Goal: Transaction & Acquisition: Download file/media

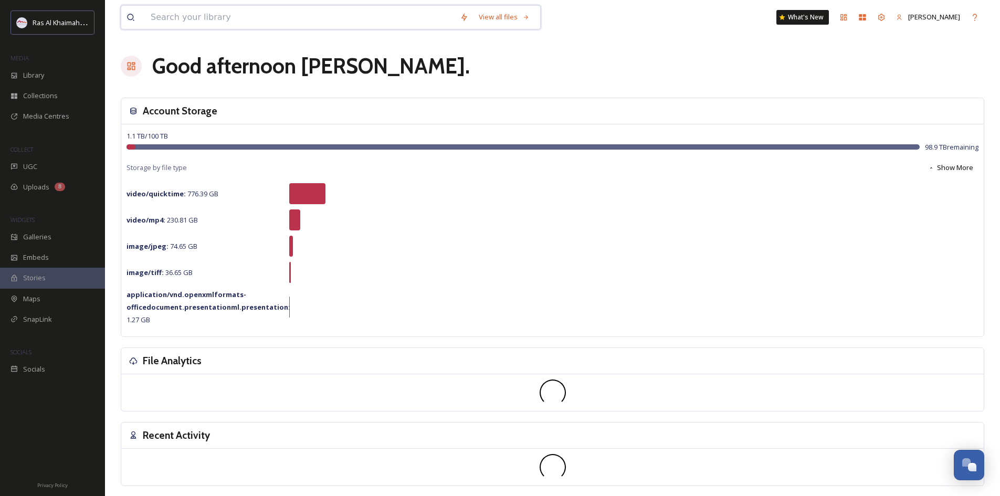
click at [186, 22] on input at bounding box center [299, 17] width 309 height 23
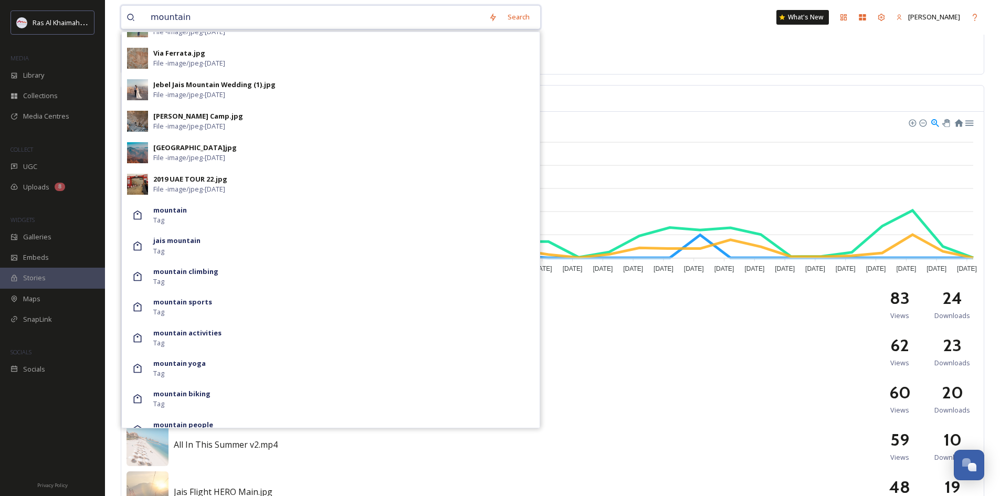
scroll to position [577, 0]
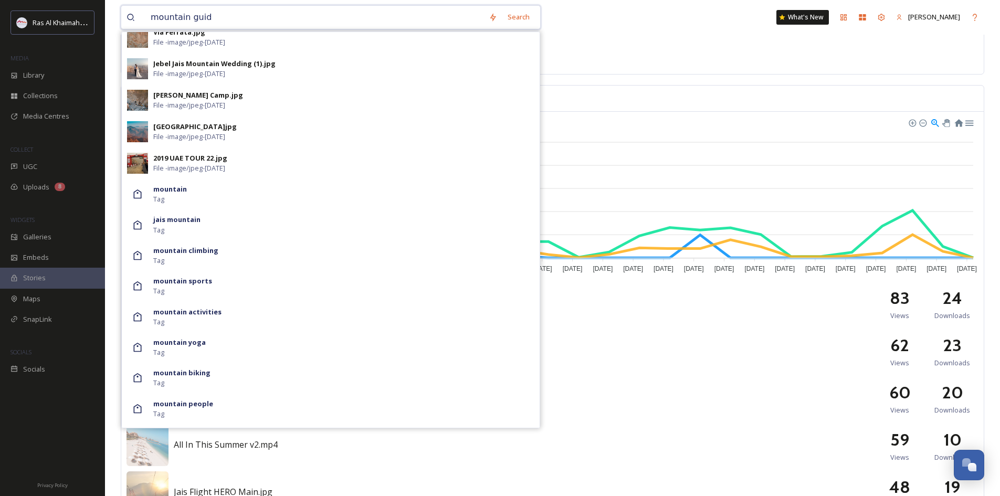
type input "mountain guide"
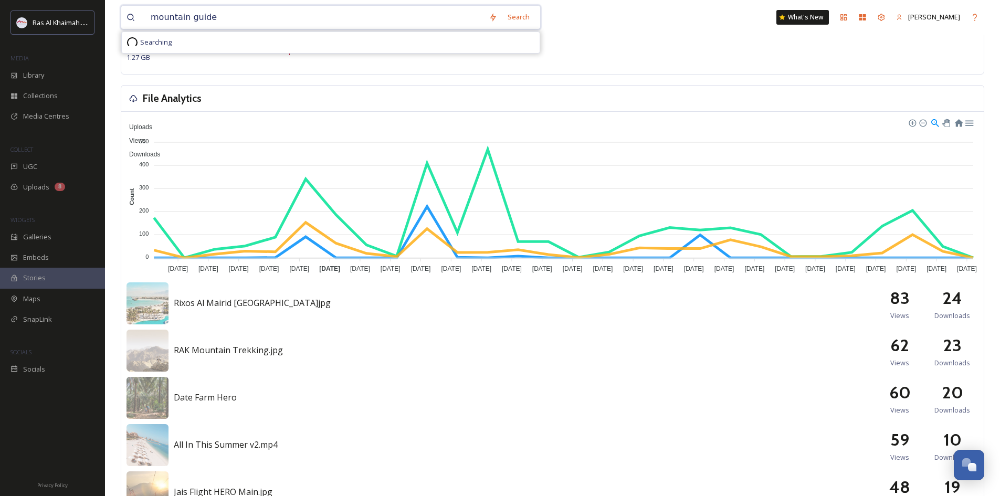
scroll to position [0, 0]
click at [519, 17] on div "Search Press Enter to search" at bounding box center [512, 17] width 45 height 20
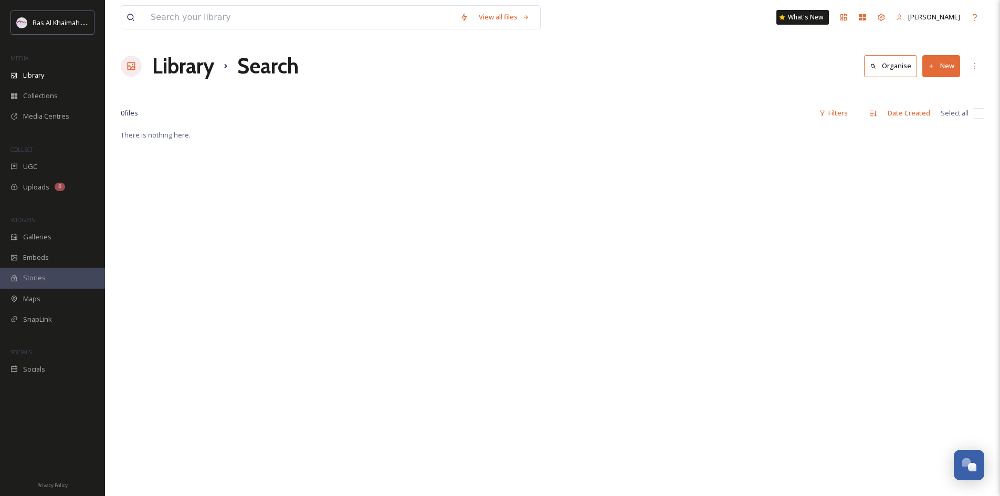
click at [273, 34] on div "View all files What's New [PERSON_NAME]" at bounding box center [552, 17] width 863 height 35
click at [256, 18] on input at bounding box center [299, 17] width 309 height 23
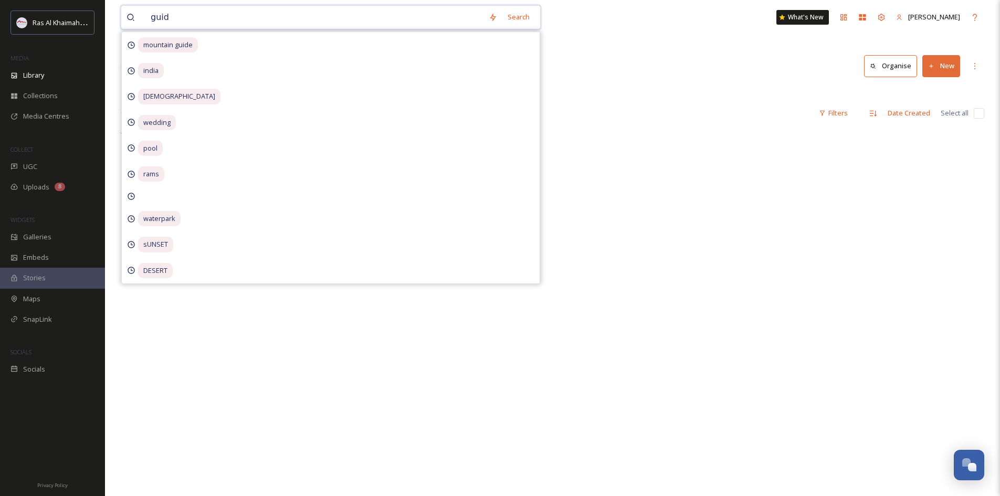
type input "guide"
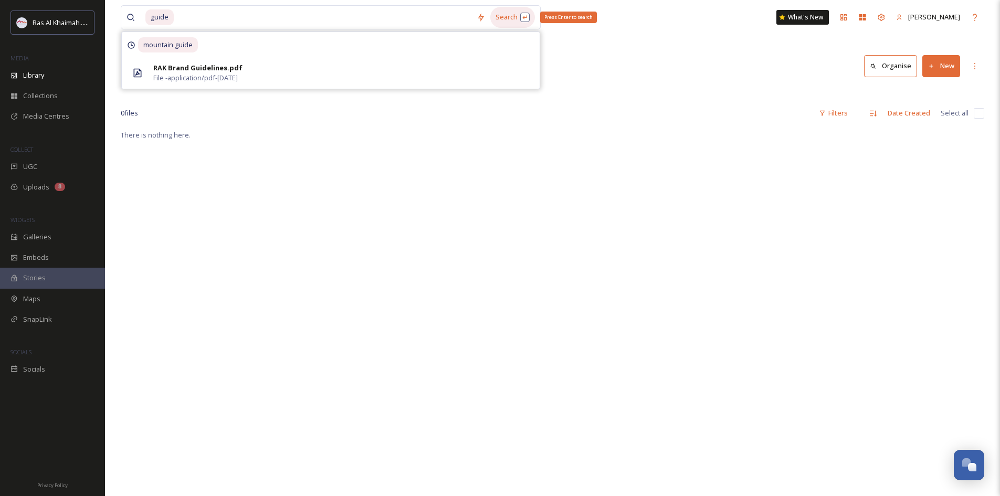
click at [508, 16] on div "Search Press Enter to search" at bounding box center [512, 17] width 45 height 20
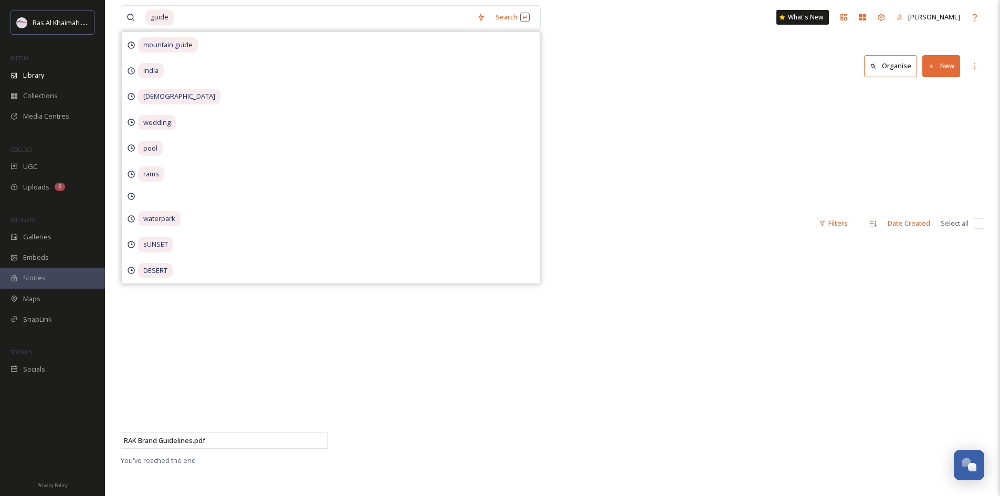
click at [445, 349] on div at bounding box center [444, 346] width 212 height 215
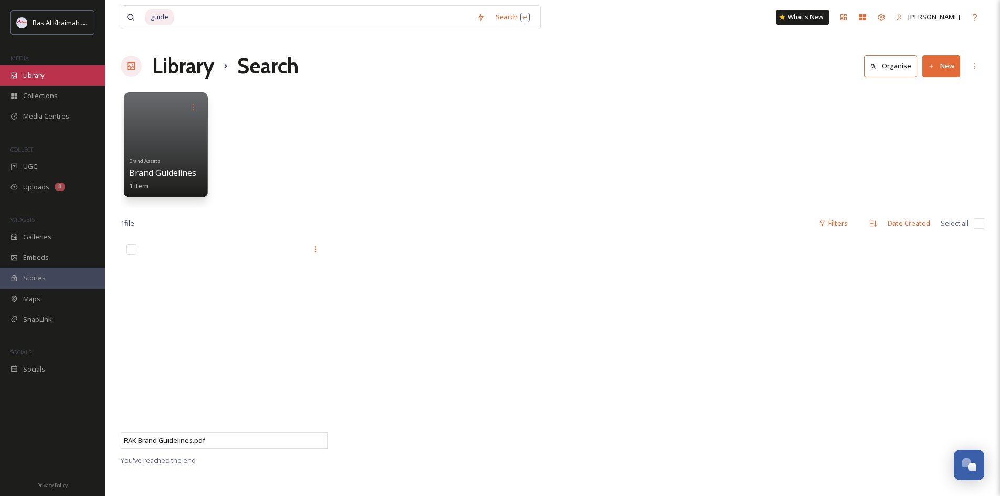
click at [59, 73] on div "Library" at bounding box center [52, 75] width 105 height 20
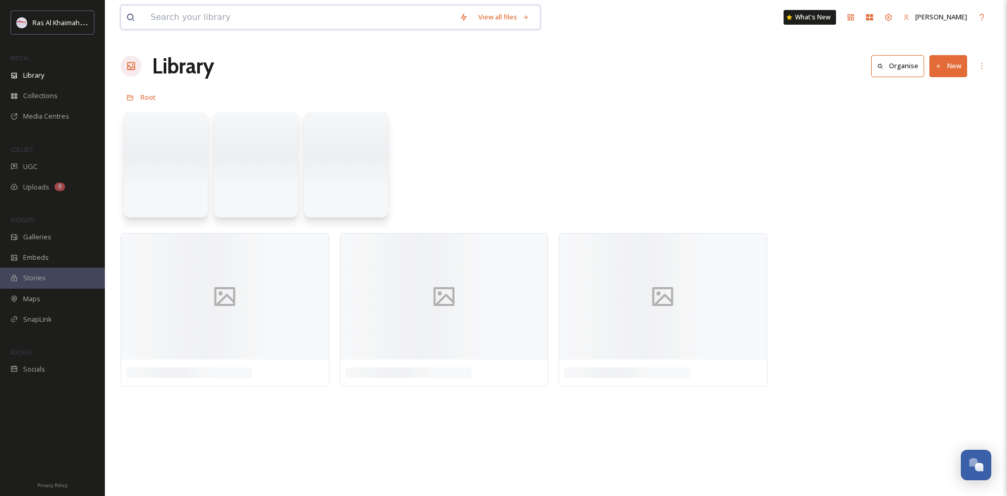
click at [230, 8] on input at bounding box center [299, 17] width 309 height 23
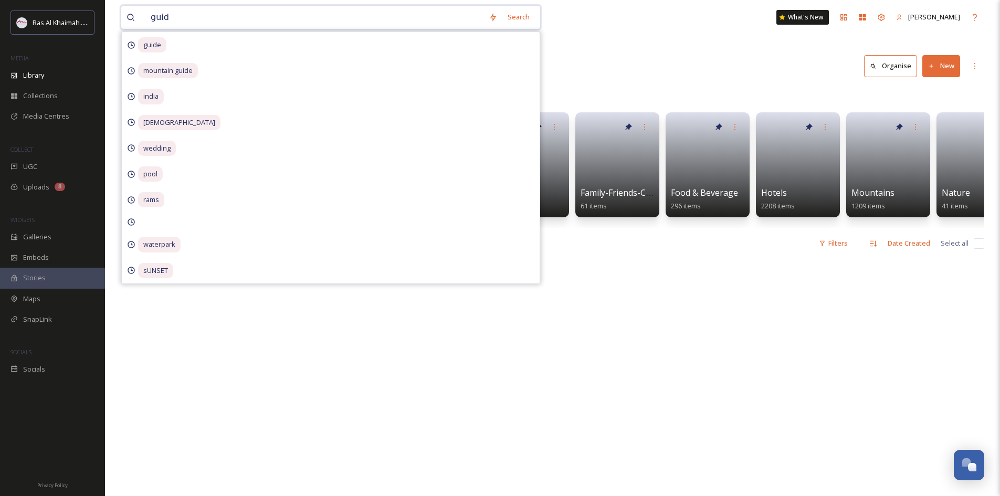
type input "guide"
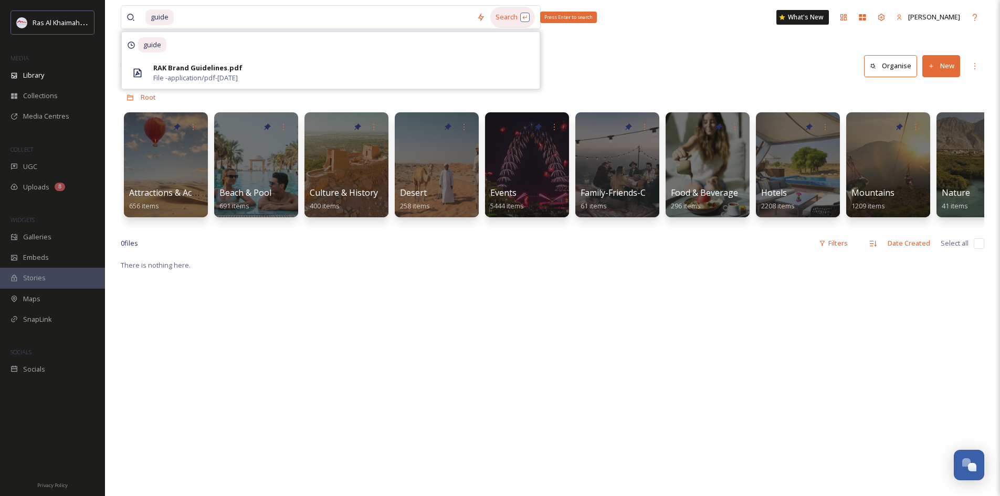
click at [523, 13] on div "Search Press Enter to search" at bounding box center [512, 17] width 45 height 20
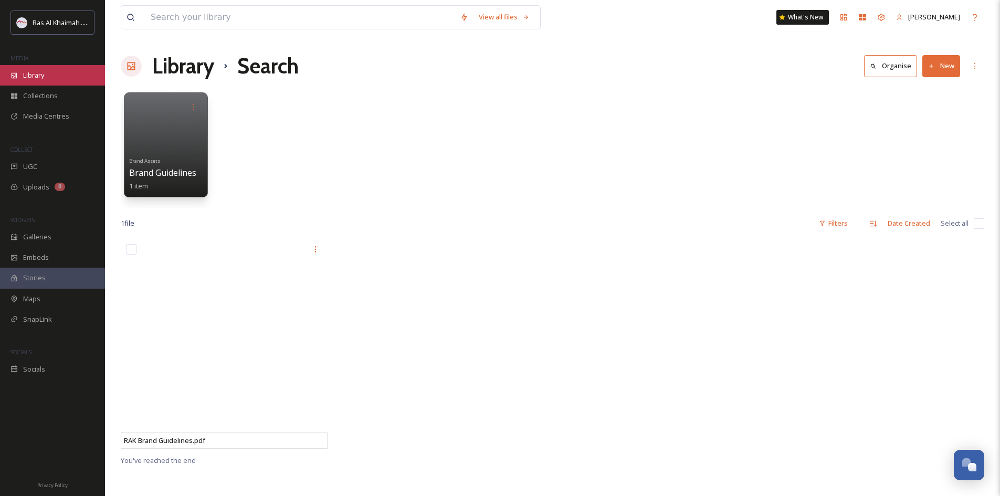
click at [51, 79] on div "Library" at bounding box center [52, 75] width 105 height 20
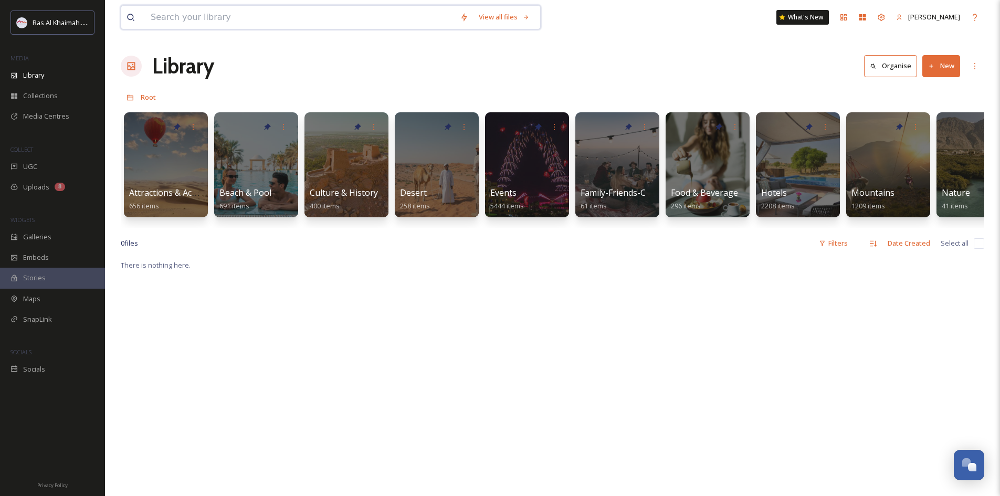
click at [247, 15] on input at bounding box center [299, 17] width 309 height 23
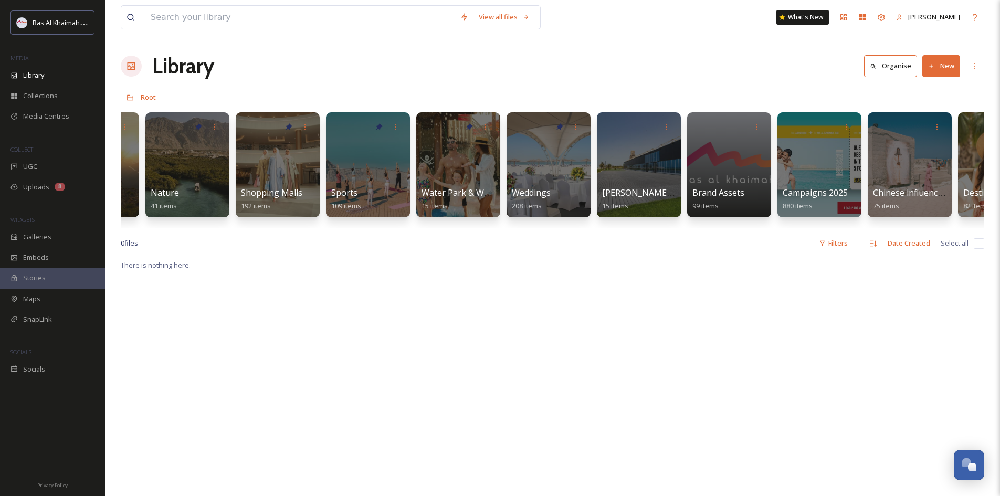
scroll to position [0, 469]
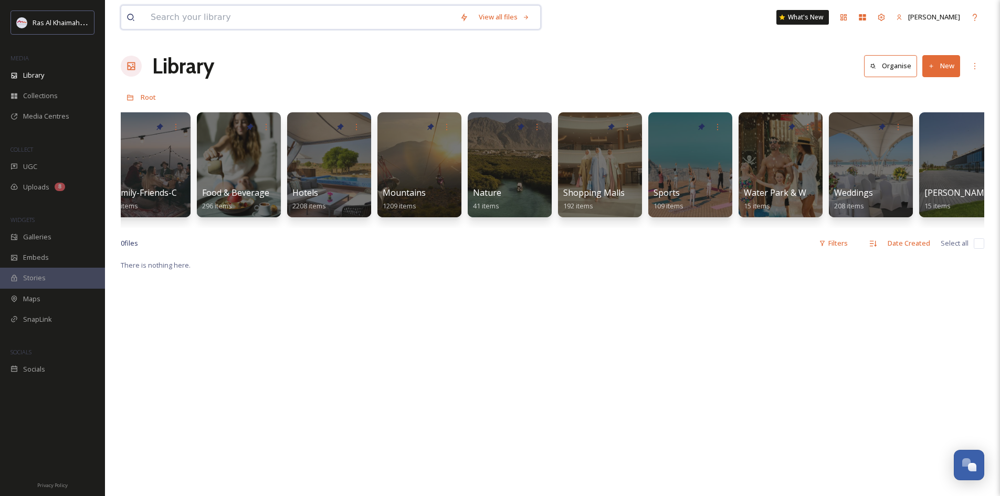
click at [224, 25] on input at bounding box center [299, 17] width 309 height 23
type input "guide"
click at [590, 186] on div at bounding box center [600, 164] width 86 height 107
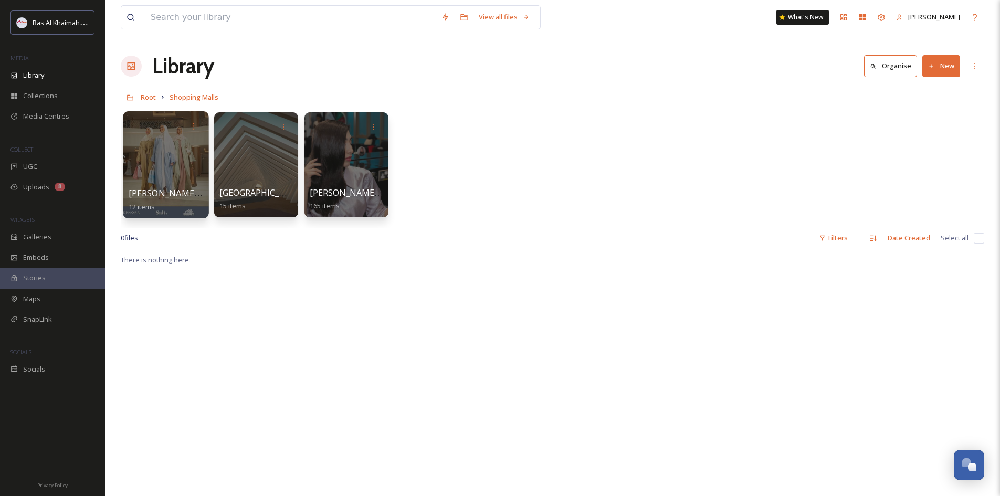
click at [167, 130] on div at bounding box center [166, 125] width 75 height 19
click at [167, 168] on div at bounding box center [166, 164] width 86 height 107
click at [254, 156] on div at bounding box center [256, 164] width 86 height 107
click at [226, 148] on div at bounding box center [256, 164] width 86 height 107
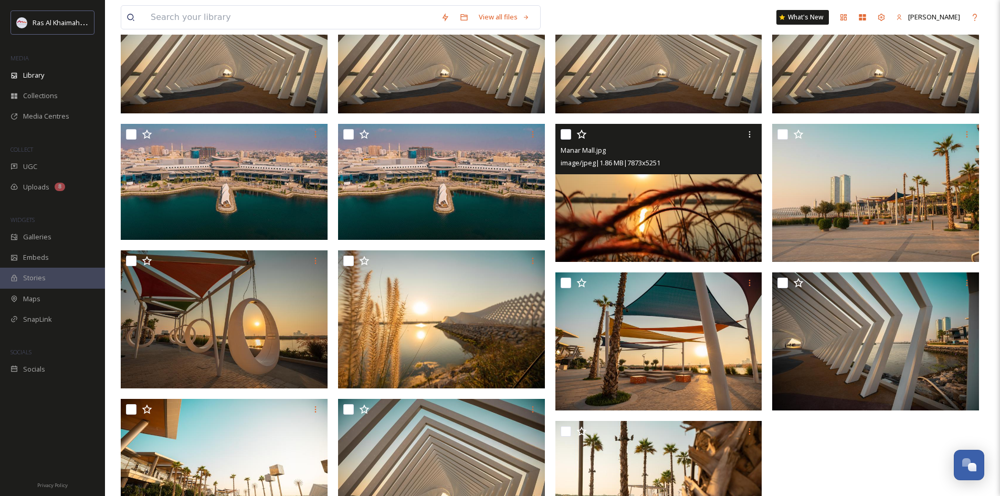
scroll to position [38, 0]
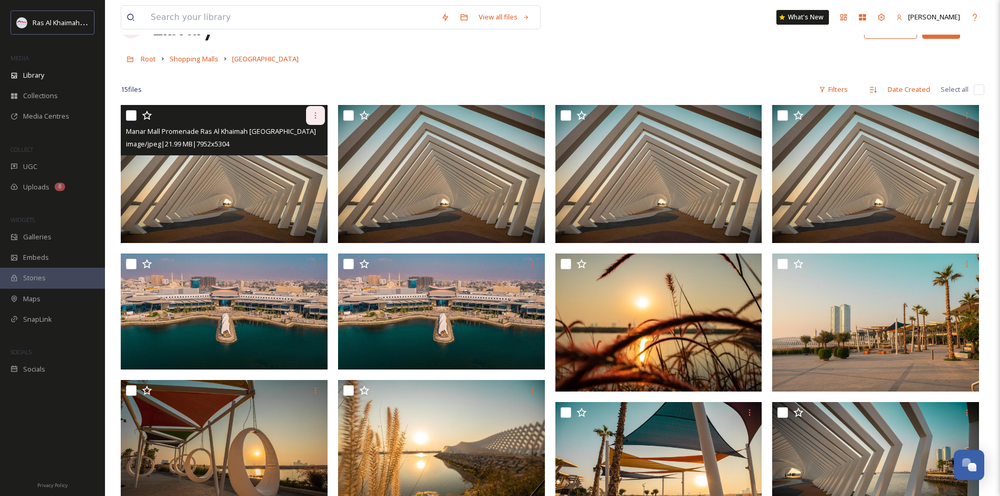
click at [312, 114] on icon at bounding box center [315, 115] width 8 height 8
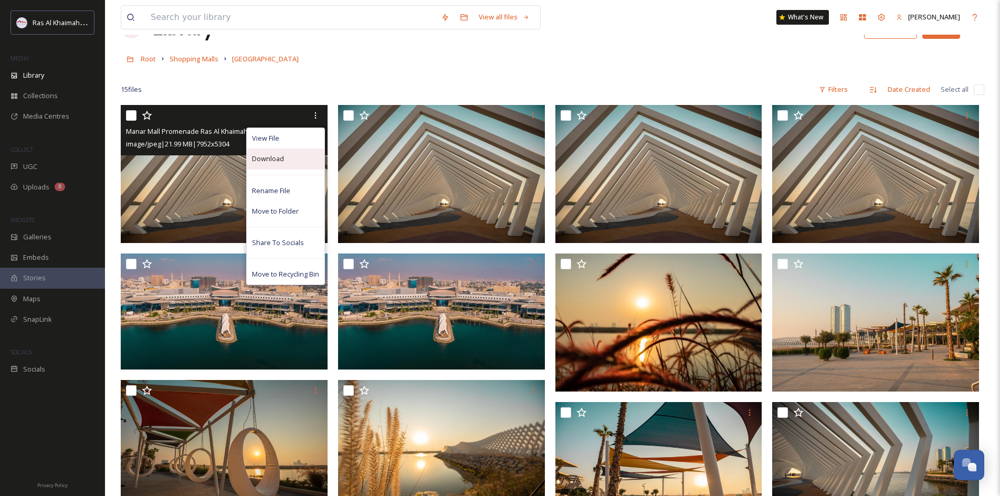
click at [283, 160] on div "Download" at bounding box center [286, 158] width 78 height 20
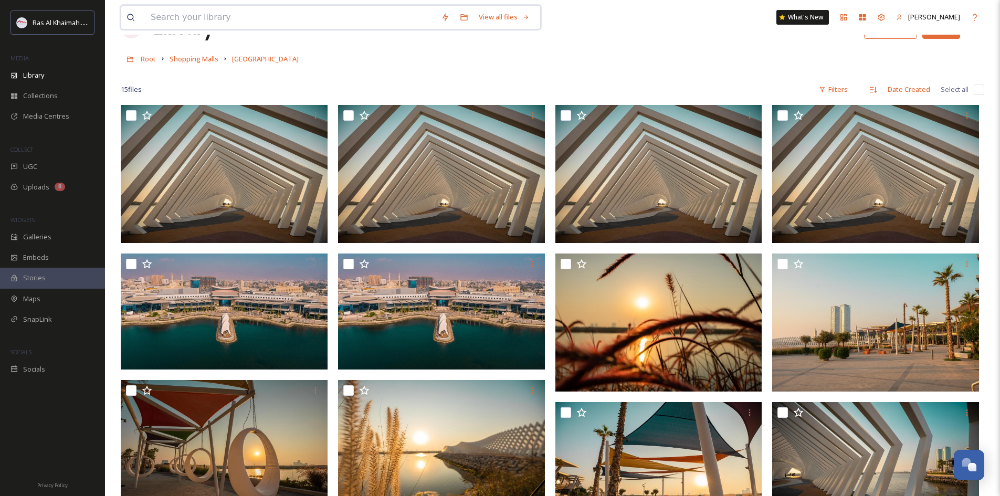
click at [280, 25] on input at bounding box center [290, 17] width 290 height 23
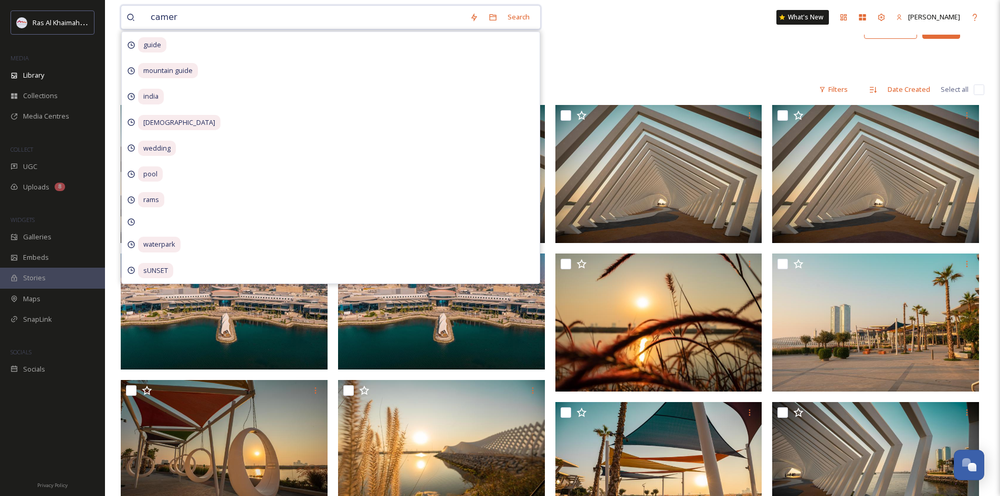
type input "camera"
